Goal: Transaction & Acquisition: Purchase product/service

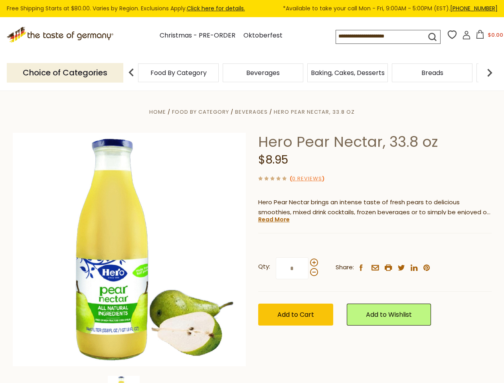
click at [252, 191] on div "Home Food By Category [GEOGRAPHIC_DATA] Hero Pear Nectar, 33.8 oz Hero Pear Nec…" at bounding box center [252, 260] width 491 height 307
click at [382, 37] on input at bounding box center [374, 35] width 76 height 11
click at [488, 37] on button "$0.00" at bounding box center [489, 36] width 34 height 12
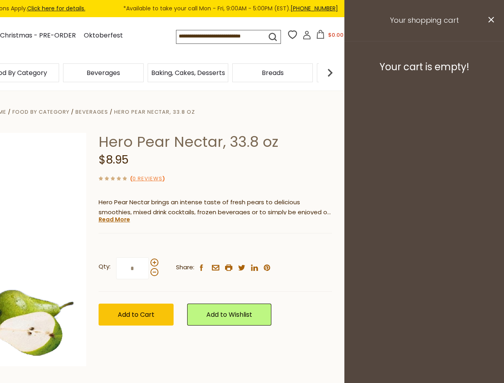
click at [146, 73] on div "Beverages" at bounding box center [103, 72] width 85 height 19
click at [489, 73] on h3 "Your cart is empty!" at bounding box center [424, 67] width 140 height 12
click at [252, 237] on div "Hero Pear Nectar, 33.8 oz $8.95 ( 0 Reviews ) Hero Pear Nectar brings an intens…" at bounding box center [215, 238] width 233 height 211
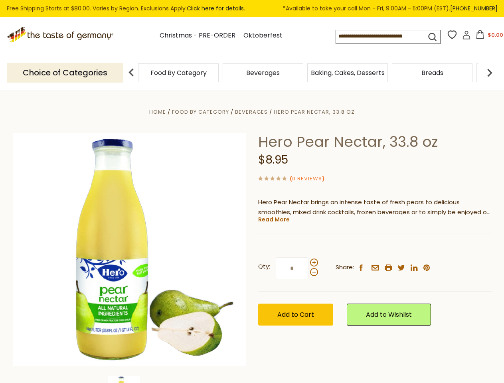
click at [129, 379] on div "Home Food By Category [GEOGRAPHIC_DATA] Hero Pear Nectar, 33.8 oz Hero Pear Nec…" at bounding box center [252, 260] width 491 height 307
click at [273, 219] on div "Hero Pear Nectar, 33.8 oz $8.95 ( 0 Reviews ) Hero Pear Nectar brings an intens…" at bounding box center [374, 238] width 233 height 211
